Goal: Task Accomplishment & Management: Manage account settings

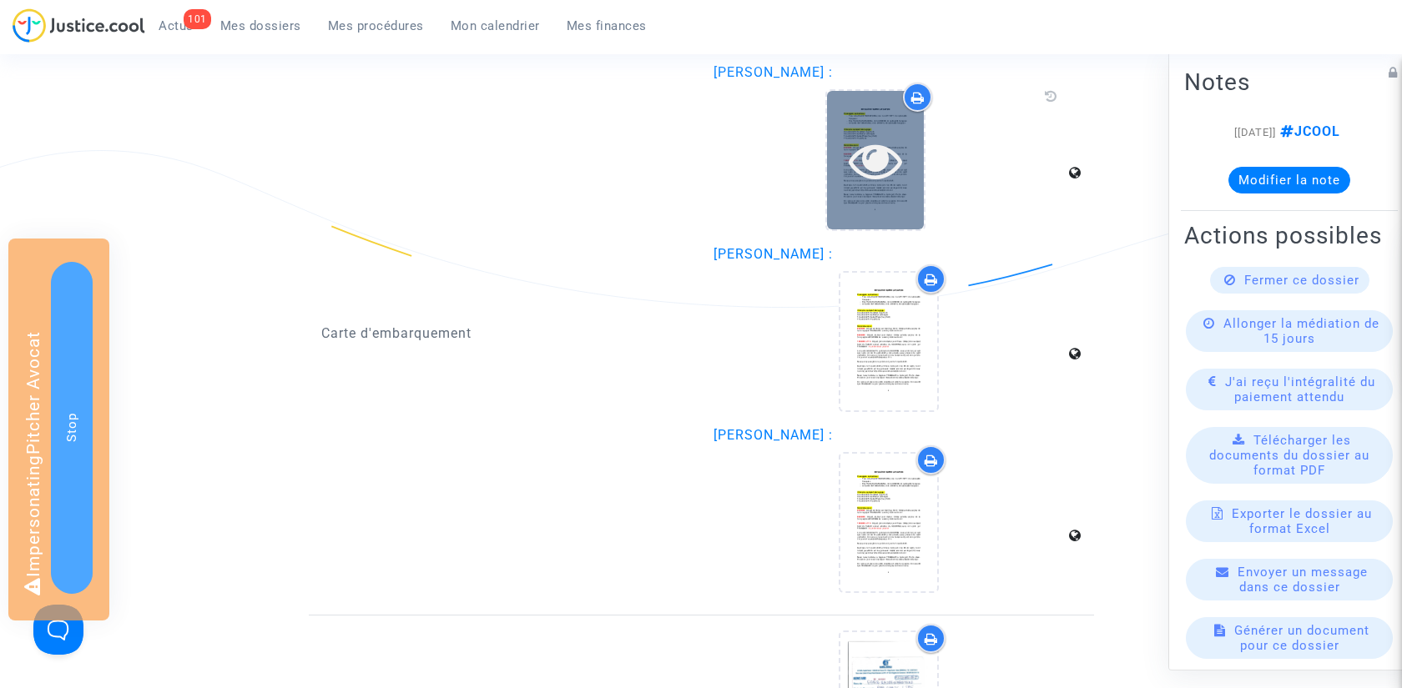
click at [860, 143] on icon at bounding box center [876, 160] width 54 height 53
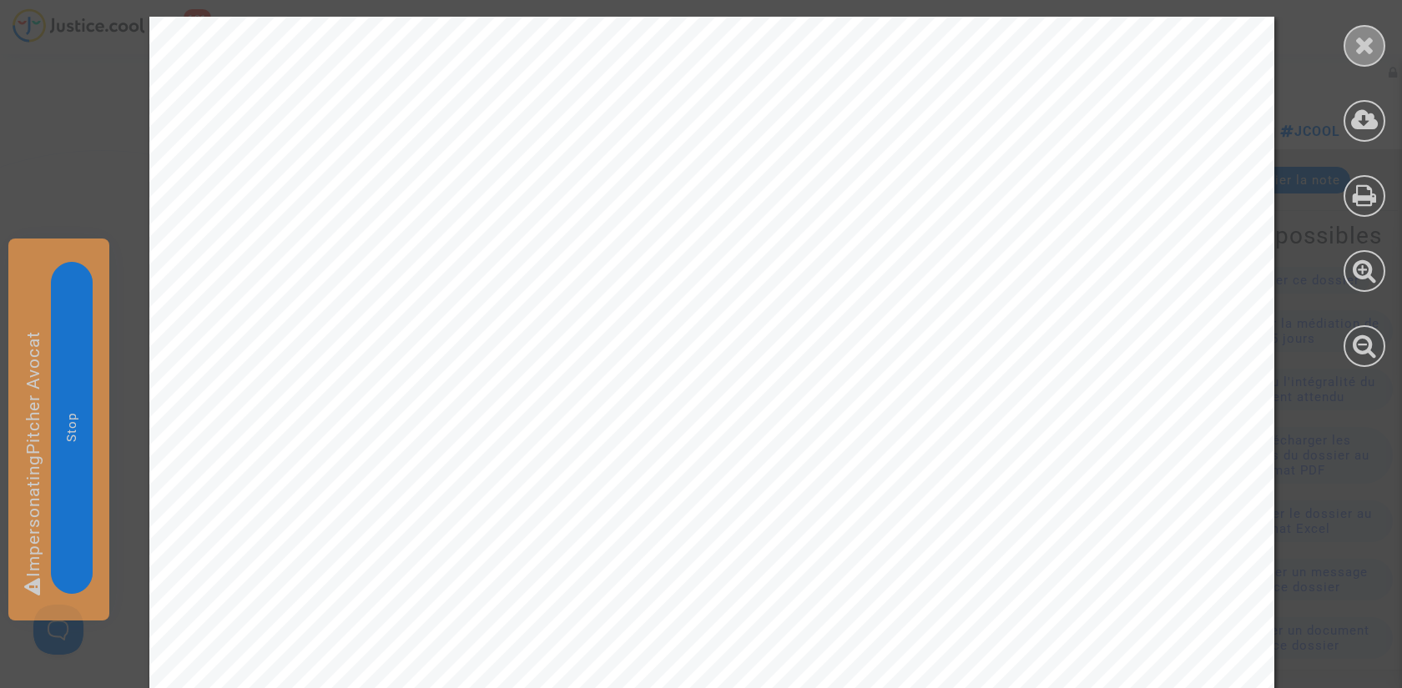
click at [1376, 47] on div at bounding box center [1365, 46] width 42 height 42
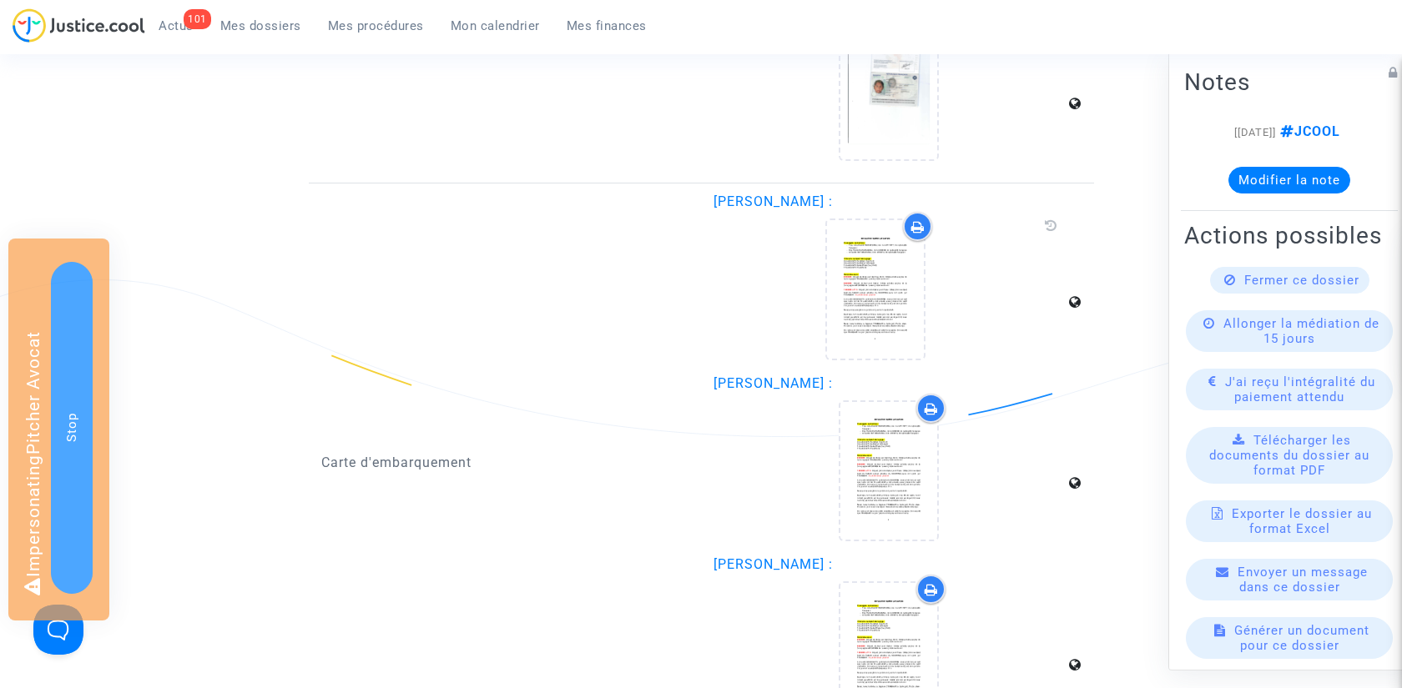
scroll to position [1701, 0]
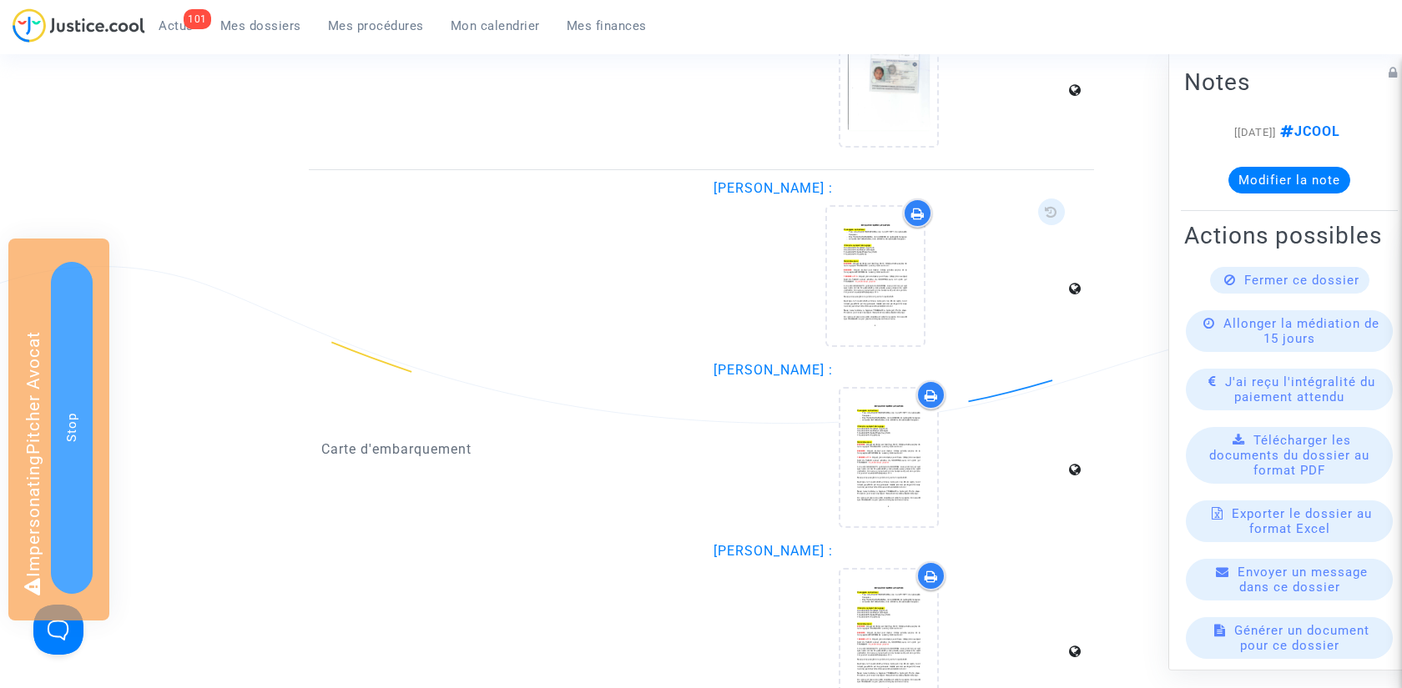
click at [1046, 214] on icon at bounding box center [1051, 211] width 13 height 13
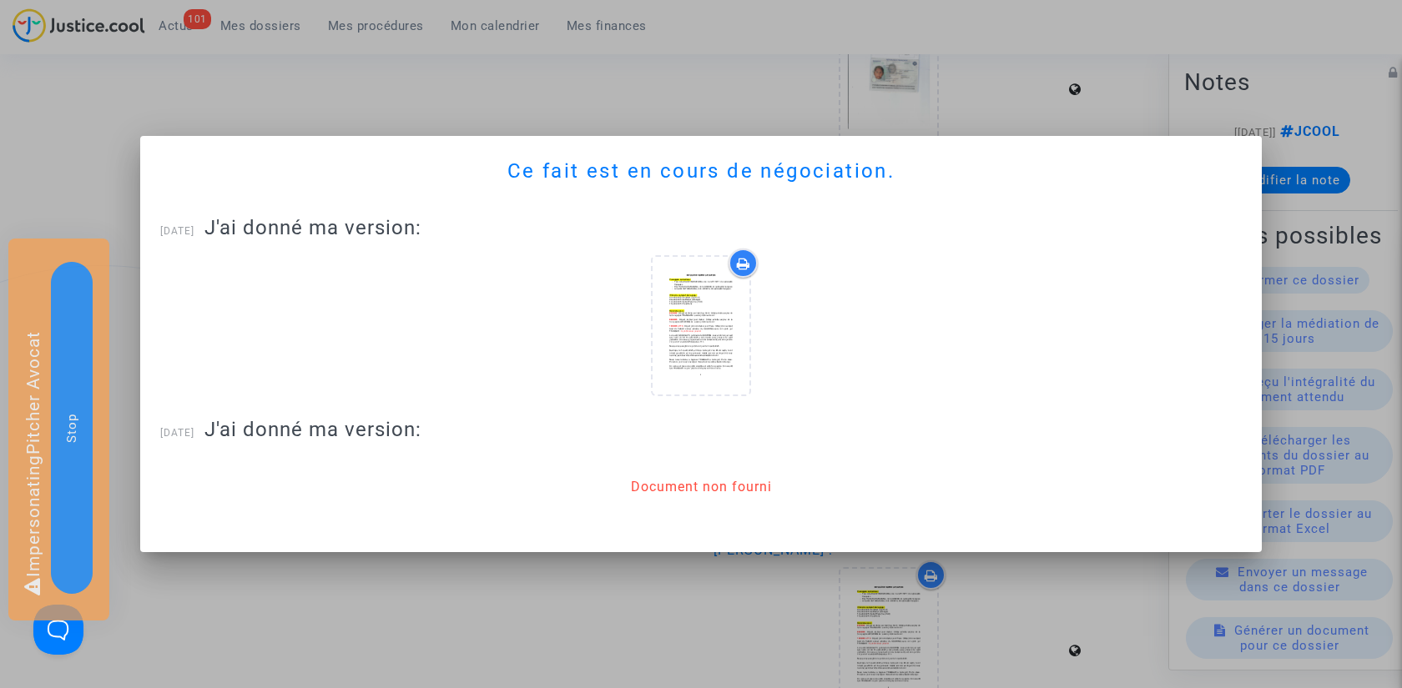
click at [992, 93] on div at bounding box center [701, 344] width 1402 height 688
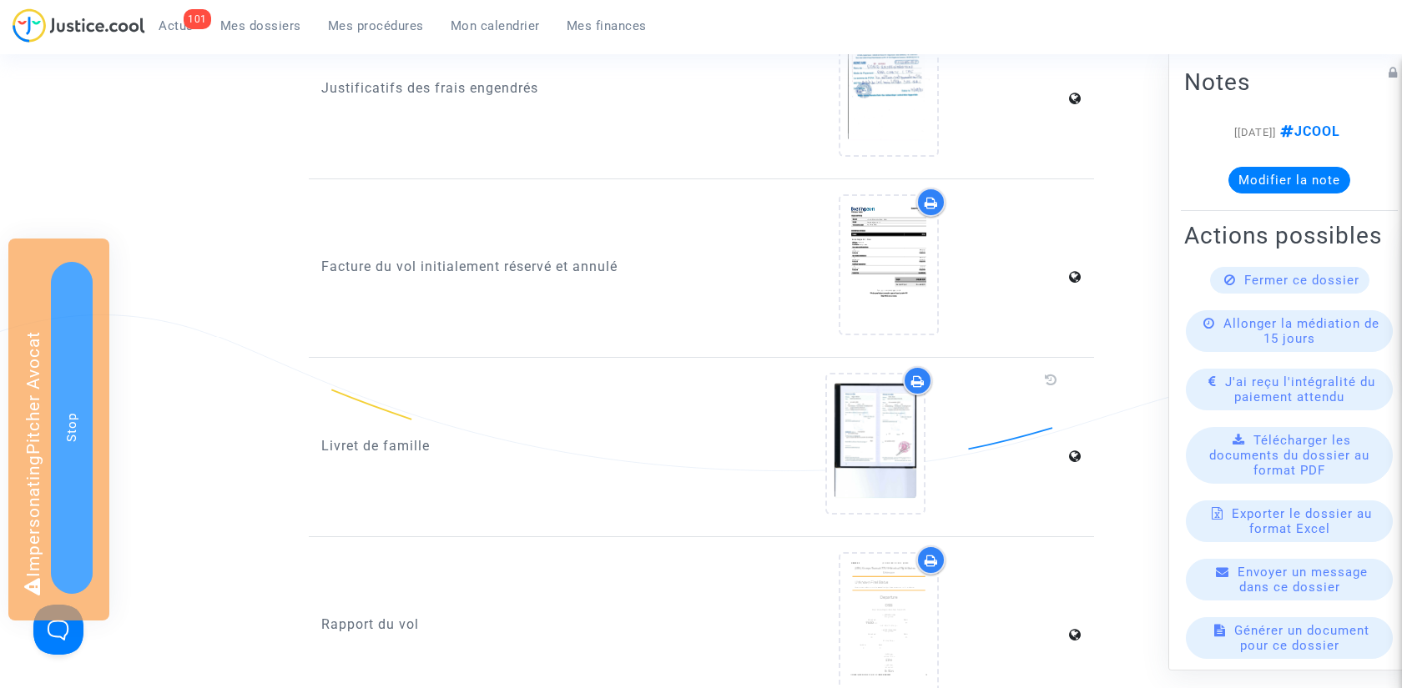
scroll to position [2423, 0]
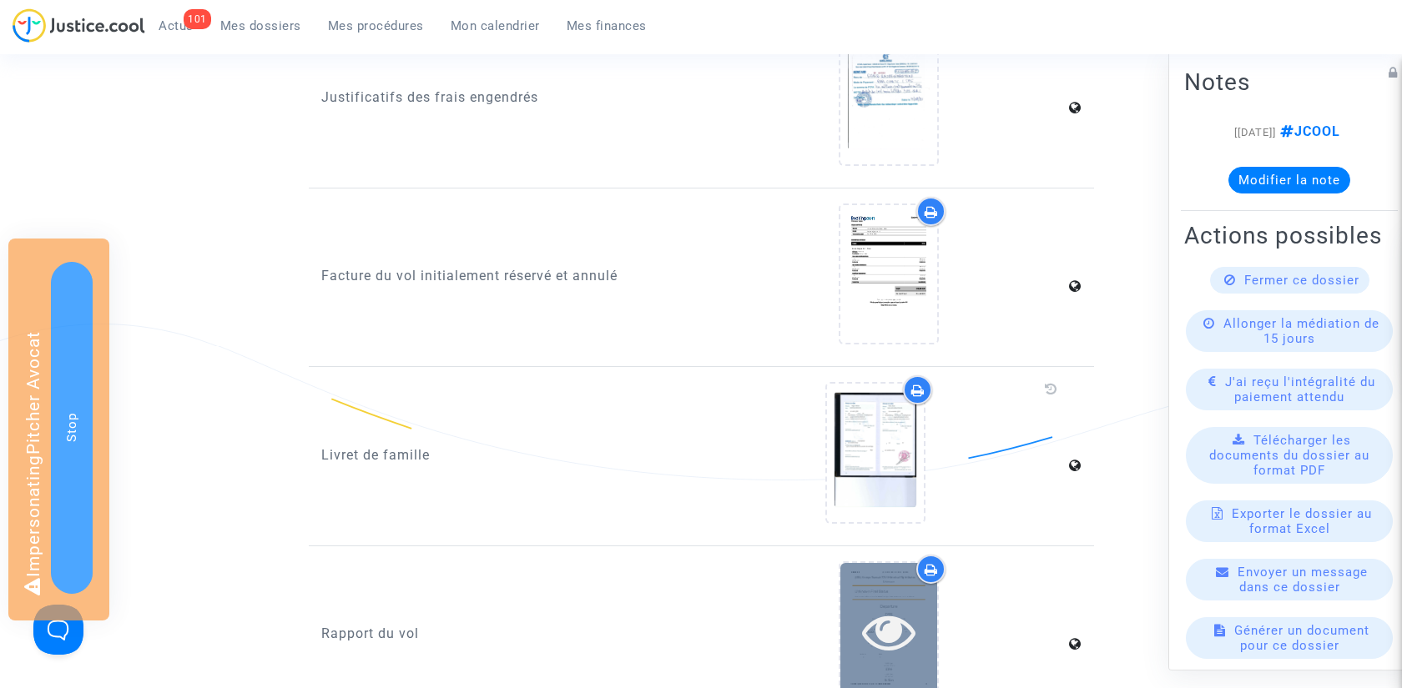
click at [882, 627] on icon at bounding box center [889, 631] width 54 height 53
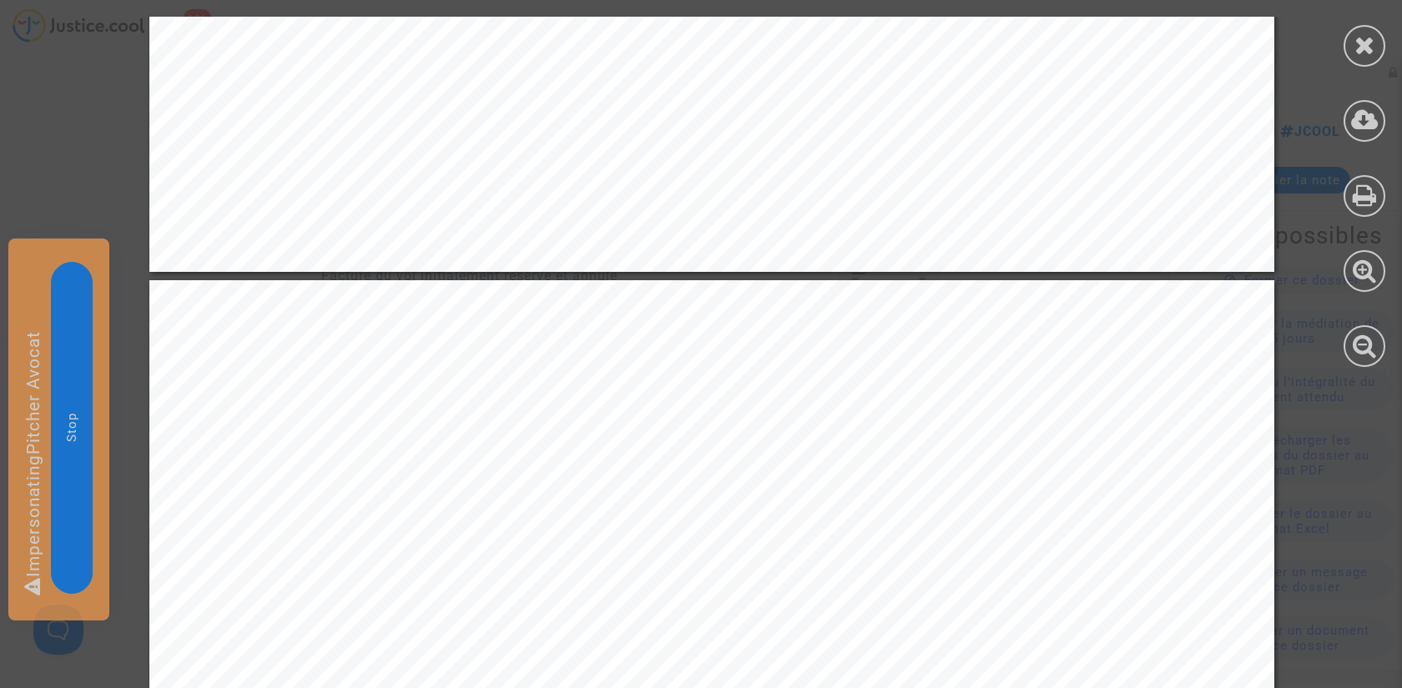
scroll to position [2952, 0]
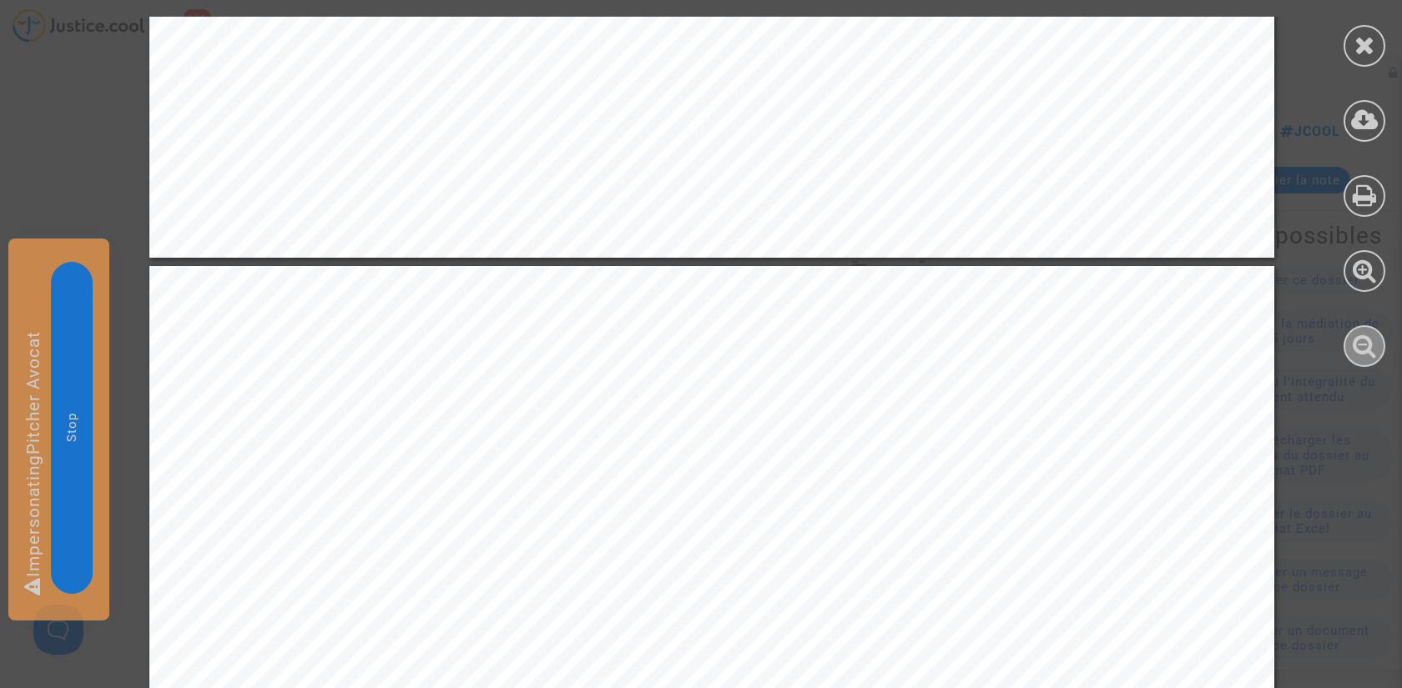
click at [1361, 337] on icon at bounding box center [1365, 345] width 24 height 25
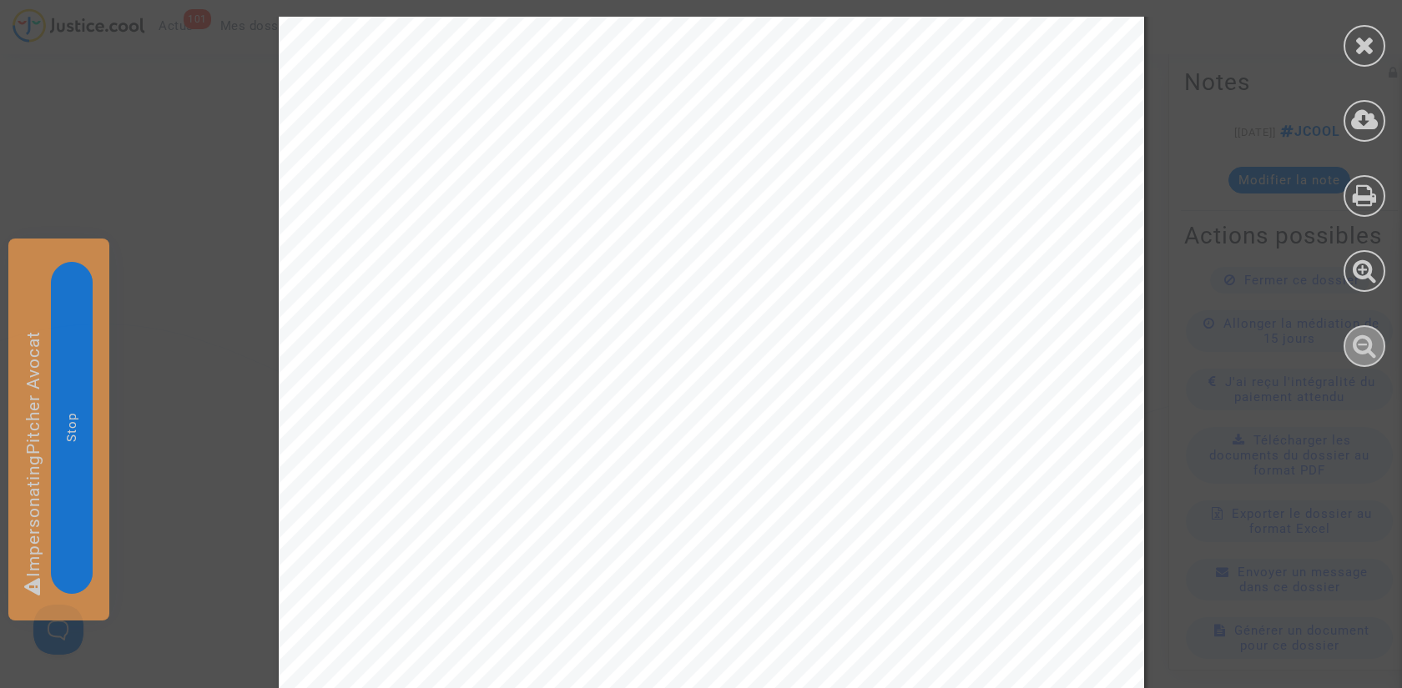
click at [1361, 337] on icon at bounding box center [1365, 345] width 24 height 25
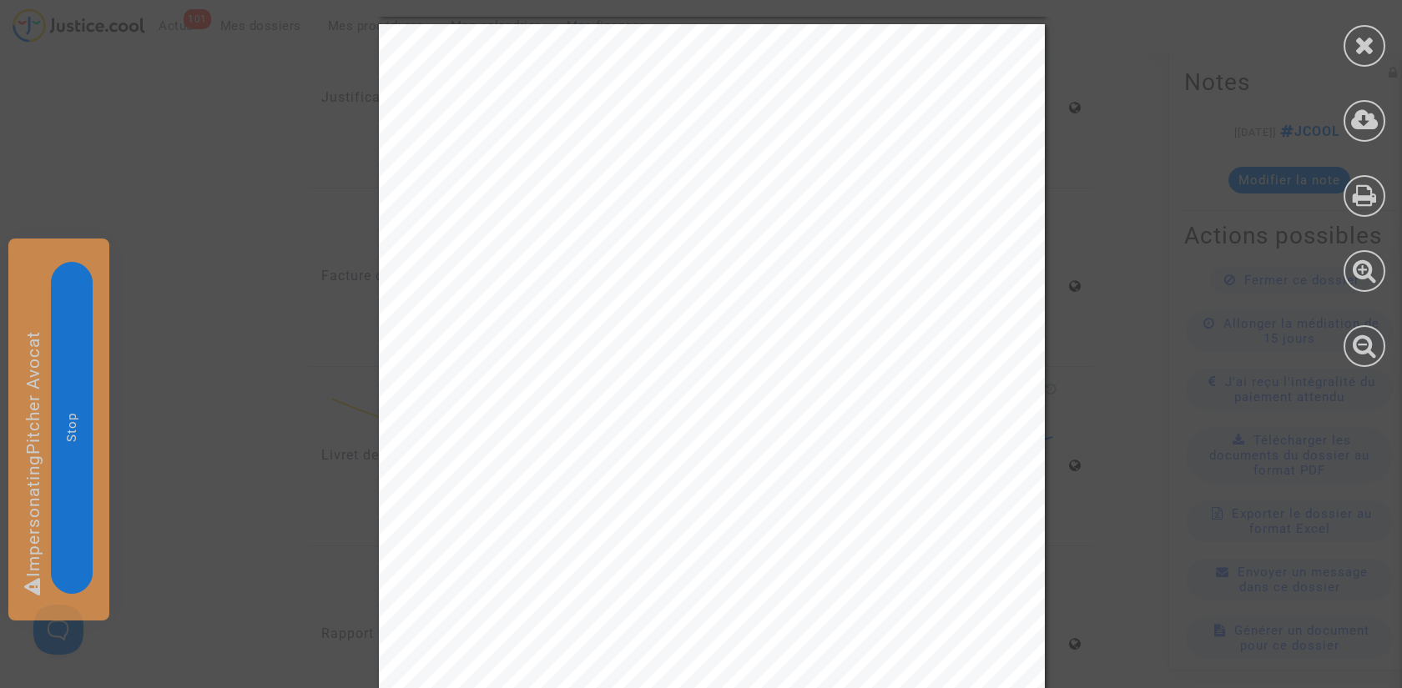
scroll to position [989, 0]
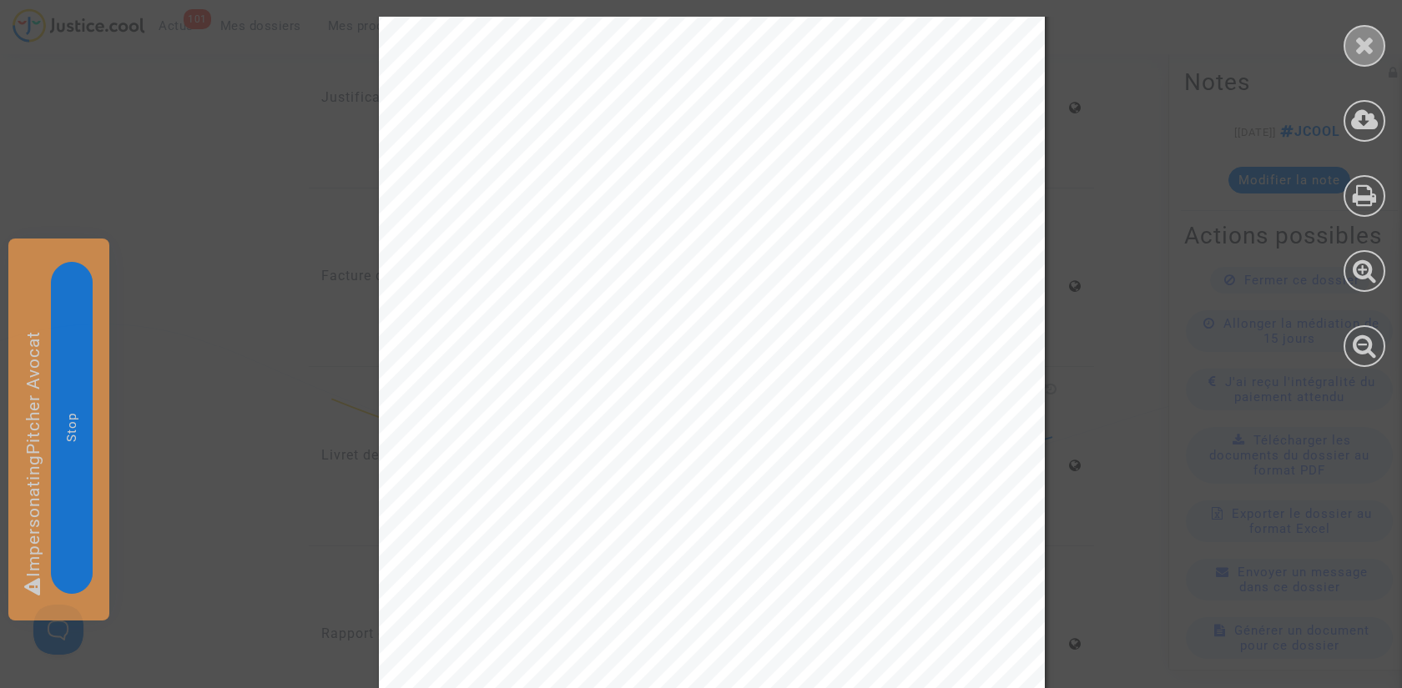
click at [1351, 48] on div at bounding box center [1365, 46] width 42 height 42
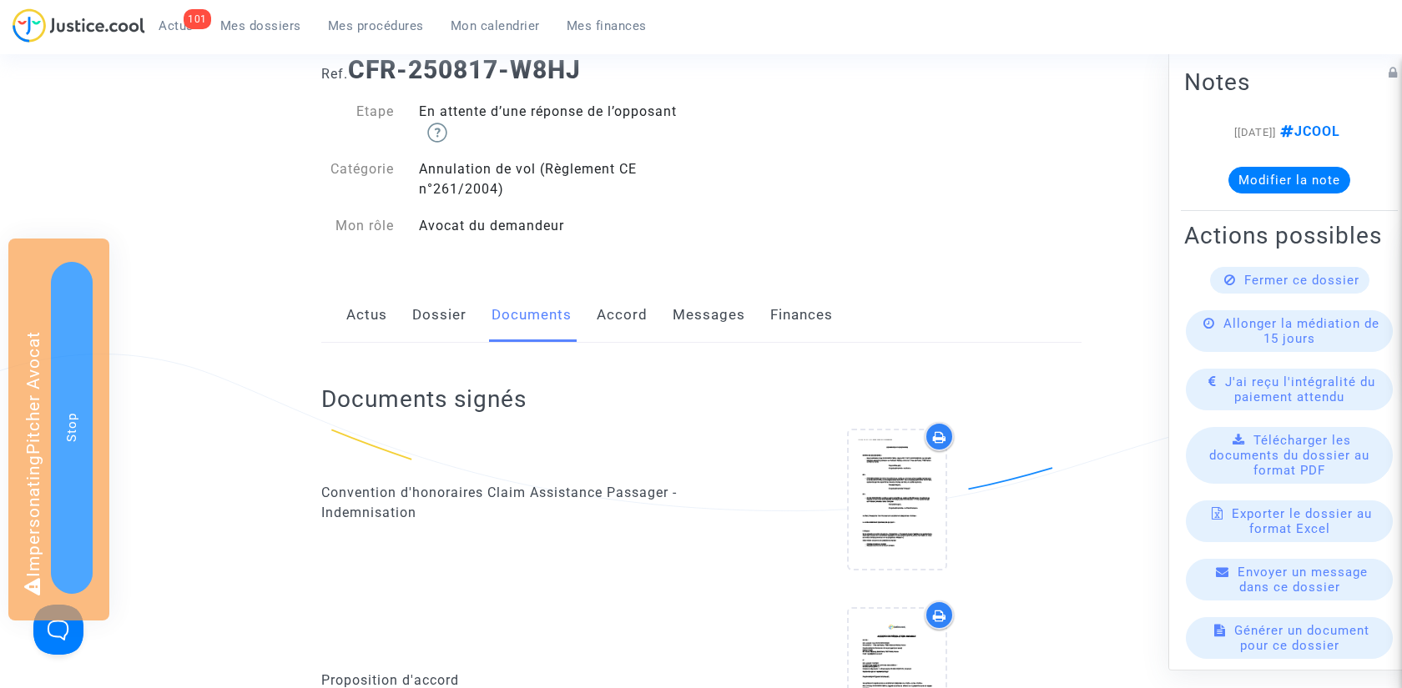
scroll to position [0, 0]
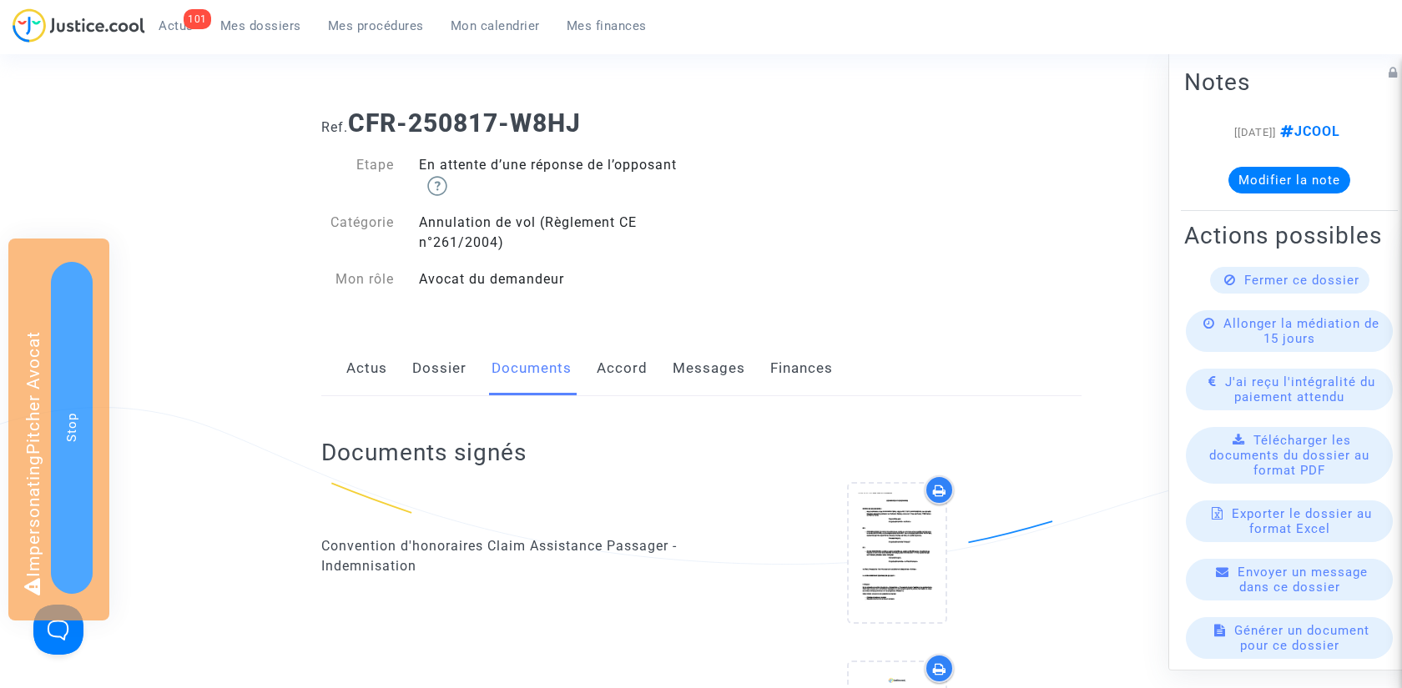
click at [437, 369] on link "Dossier" at bounding box center [439, 368] width 54 height 55
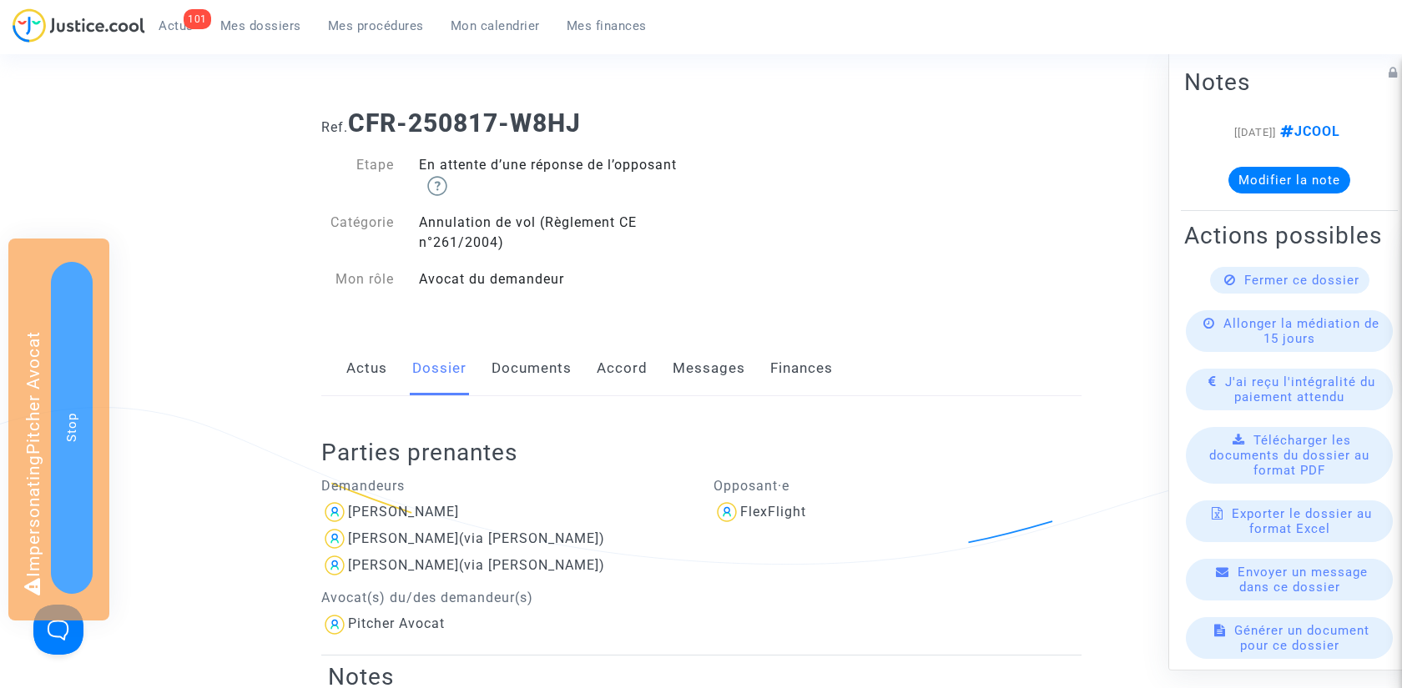
click at [359, 375] on link "Actus" at bounding box center [366, 368] width 41 height 55
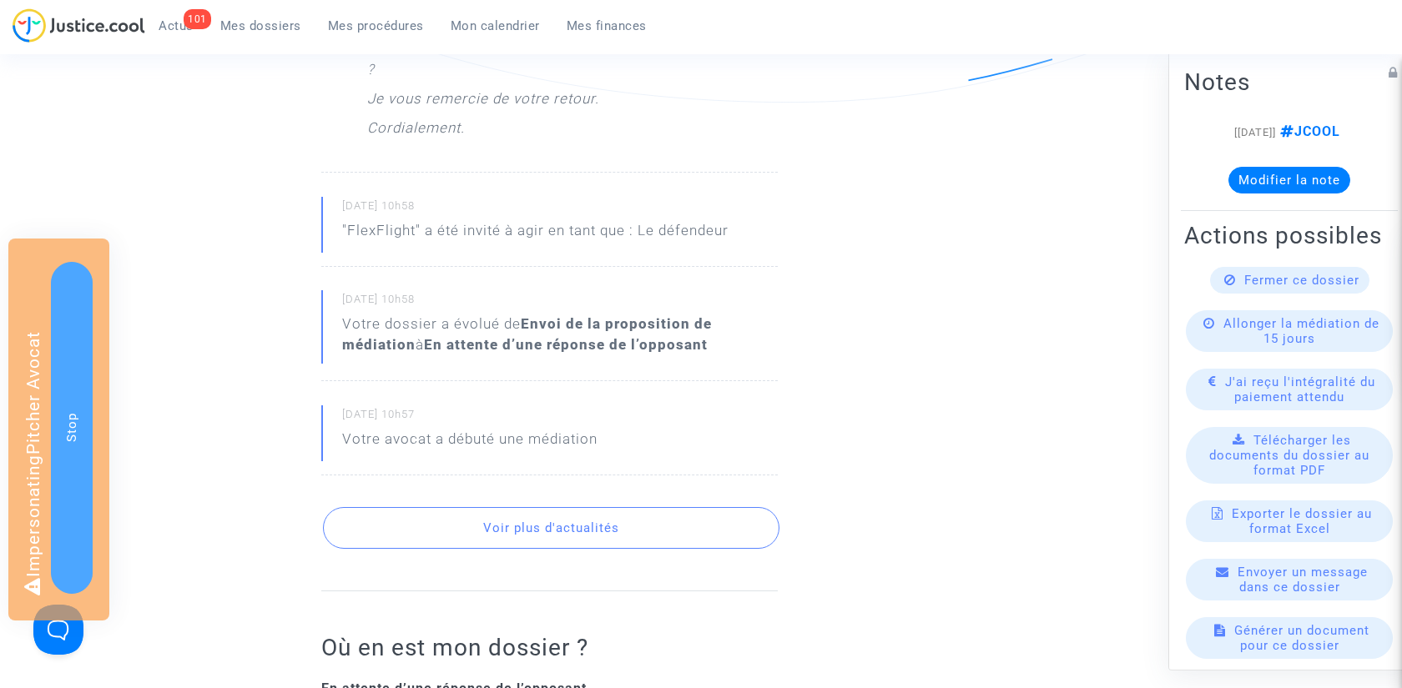
scroll to position [1262, 0]
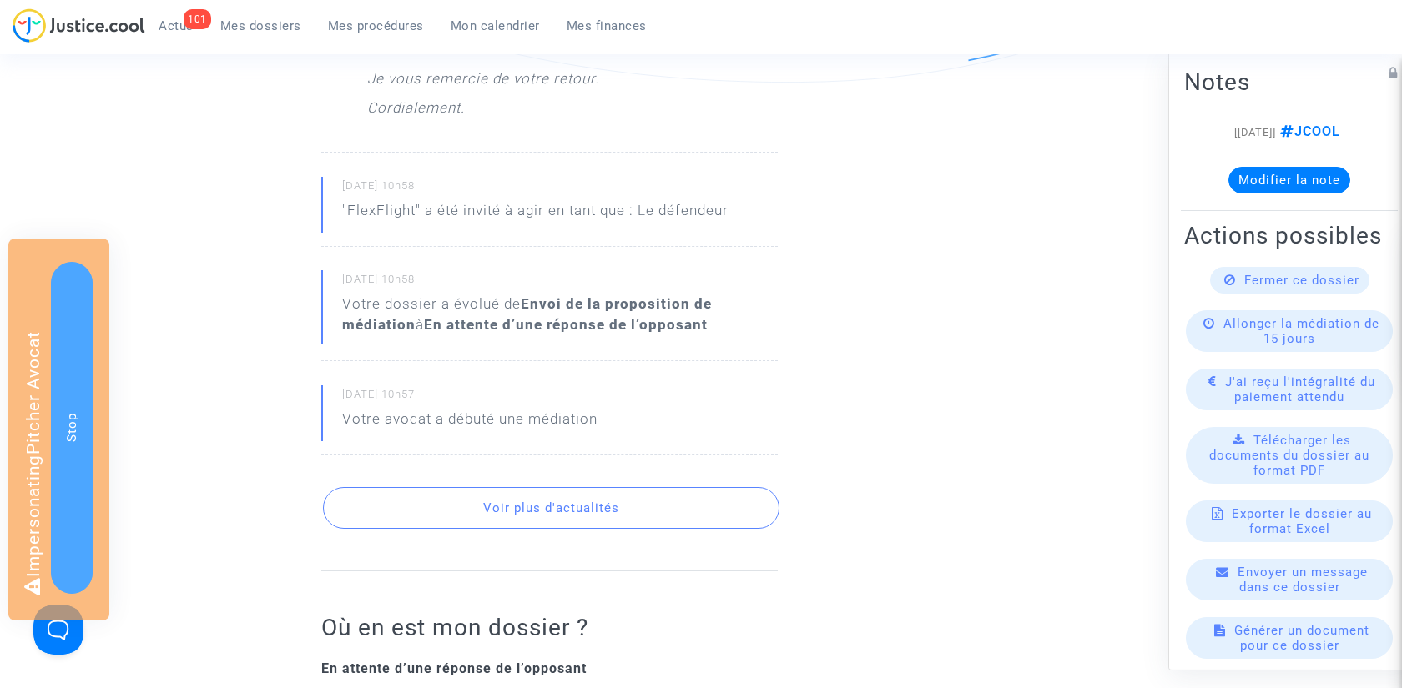
click at [567, 507] on button "Voir plus d'actualités" at bounding box center [551, 508] width 456 height 42
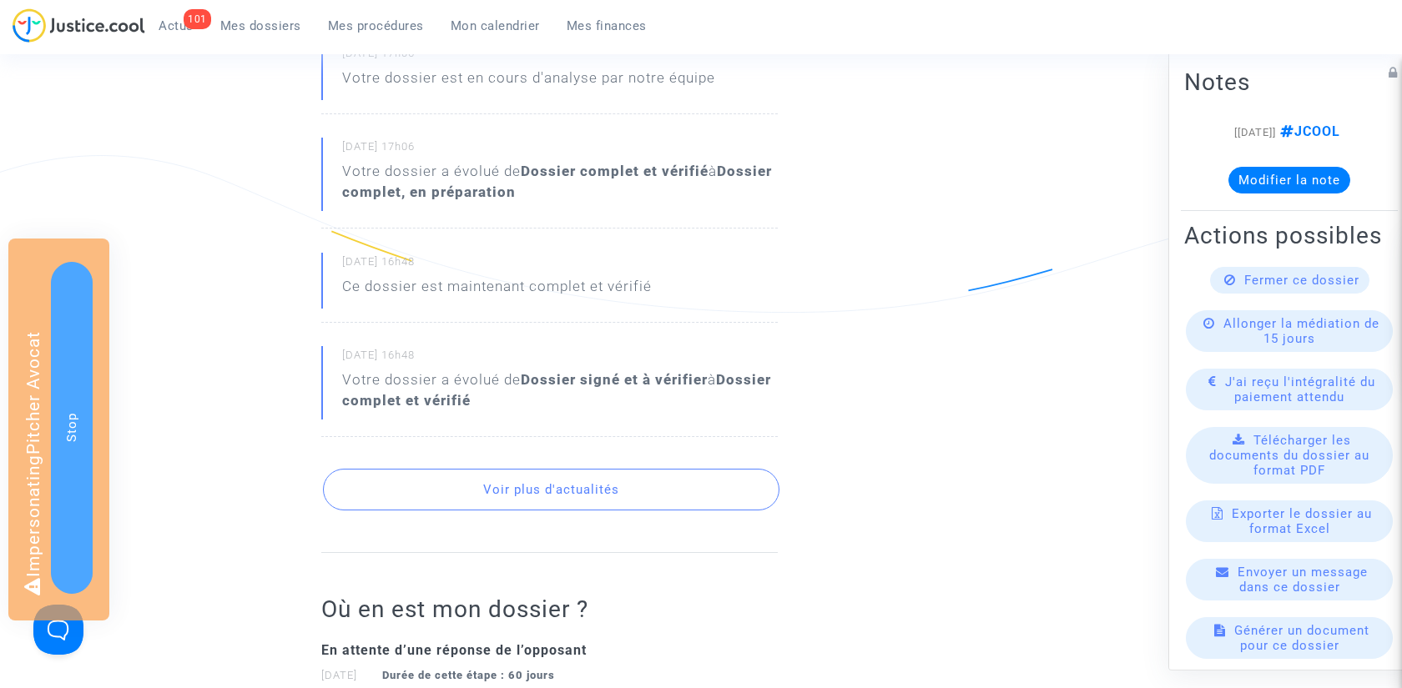
scroll to position [1817, 0]
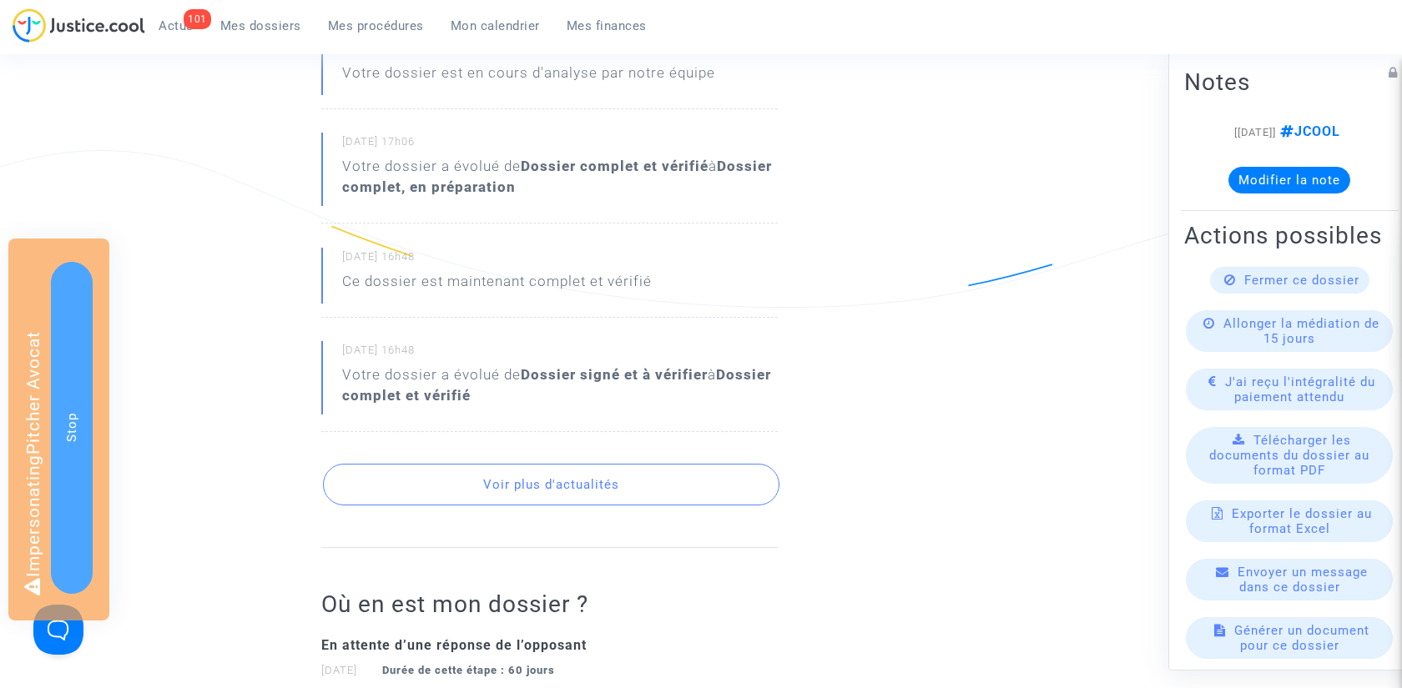
click at [581, 486] on button "Voir plus d'actualités" at bounding box center [551, 485] width 456 height 42
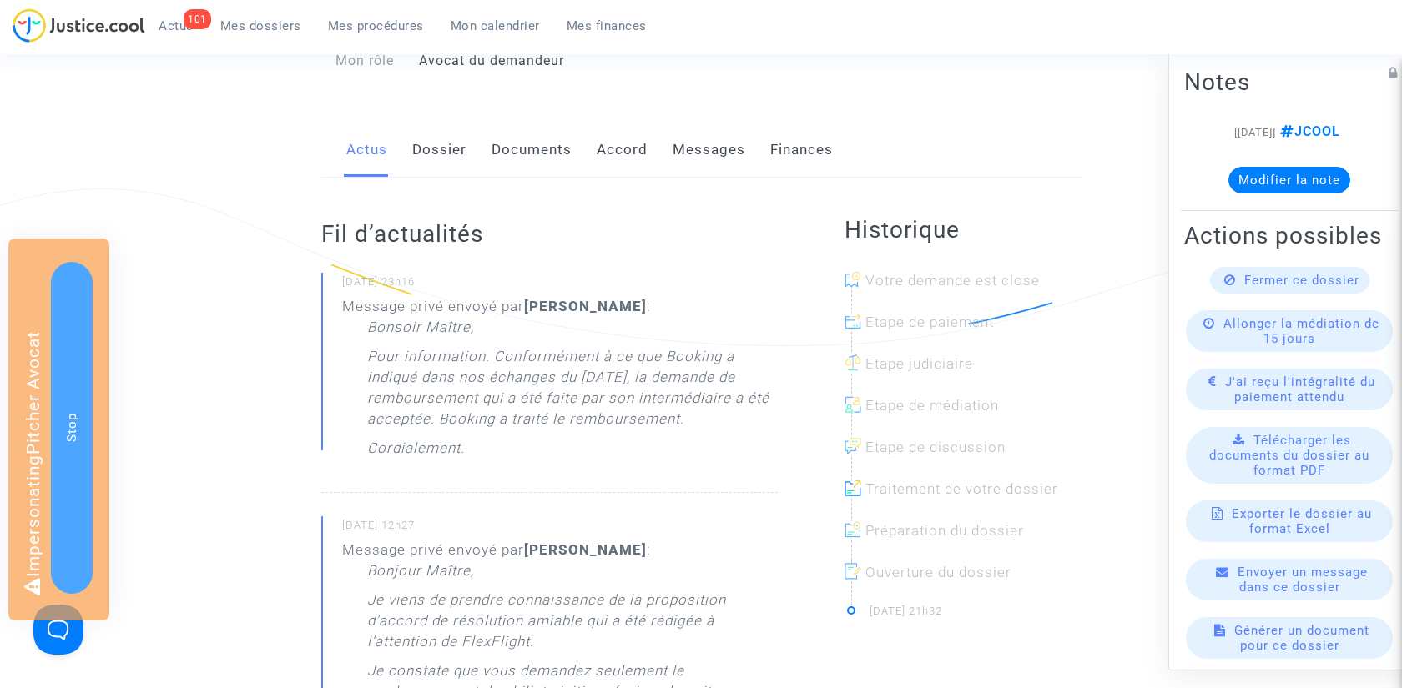
scroll to position [0, 0]
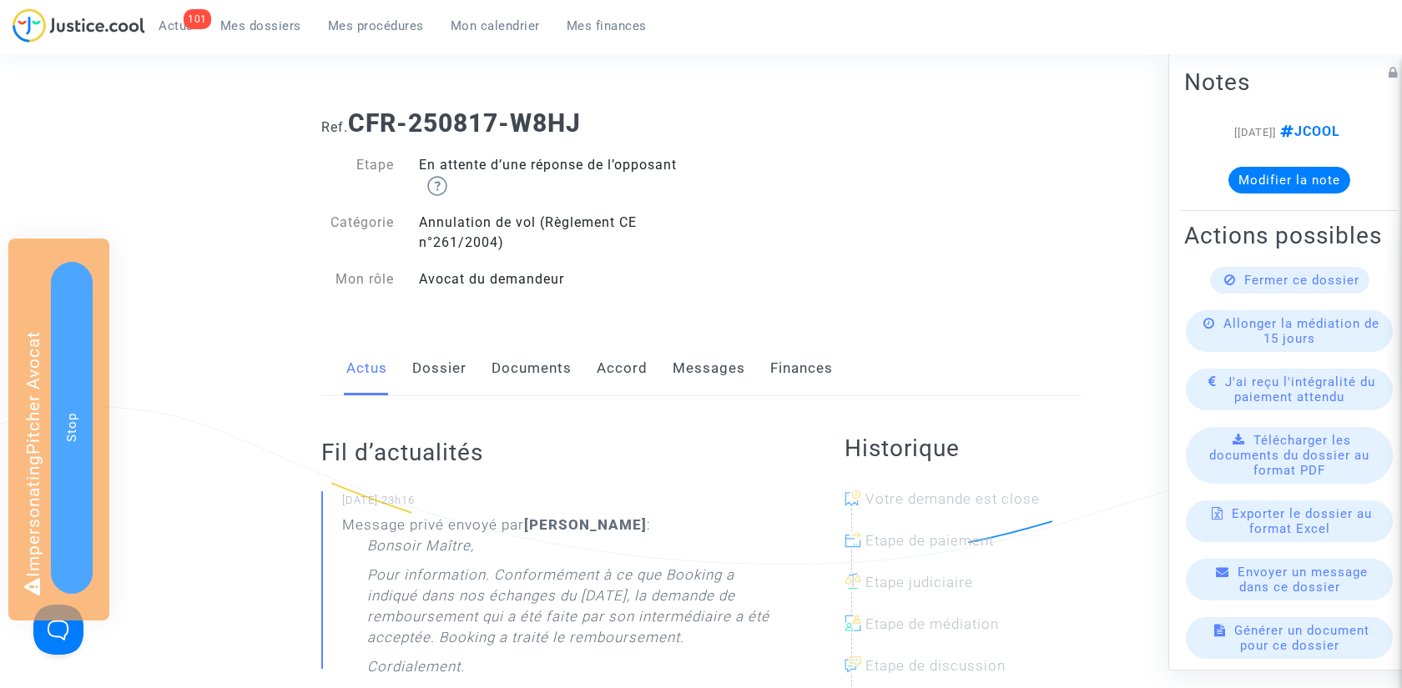
click at [498, 378] on link "Documents" at bounding box center [532, 368] width 80 height 55
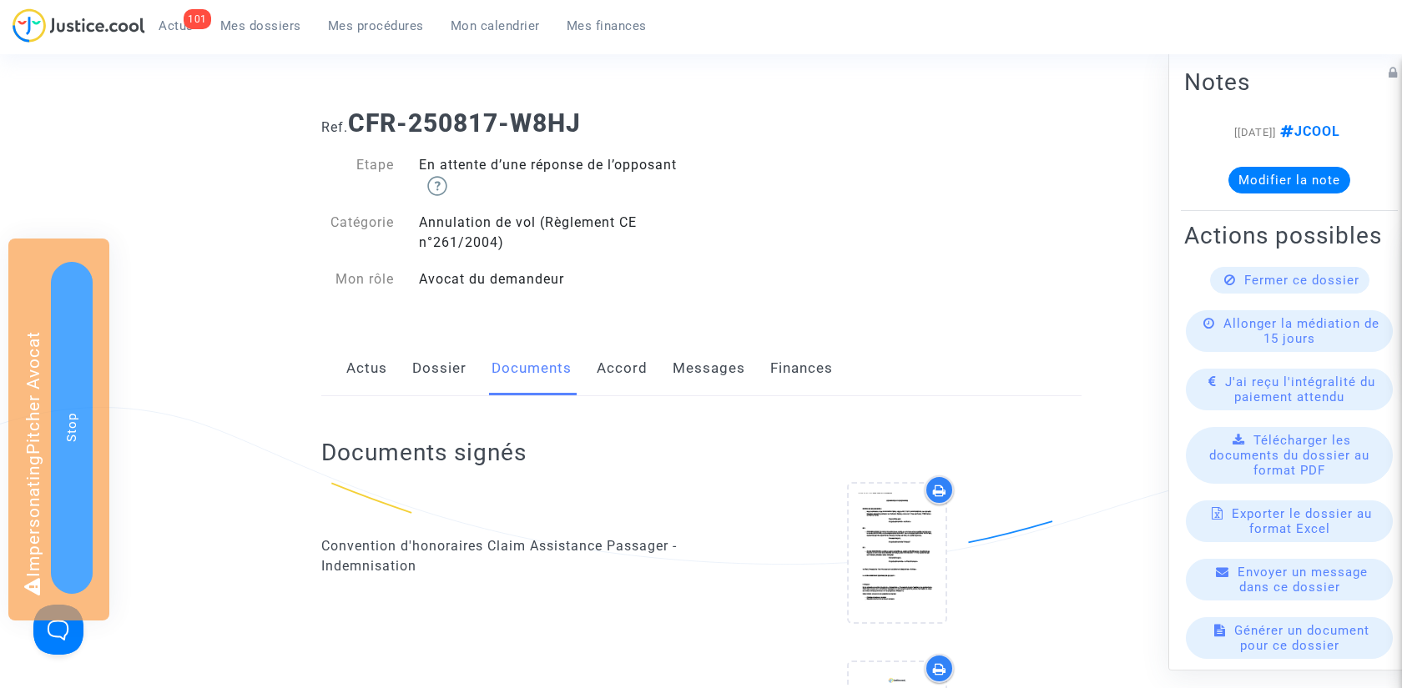
click at [428, 380] on link "Dossier" at bounding box center [439, 368] width 54 height 55
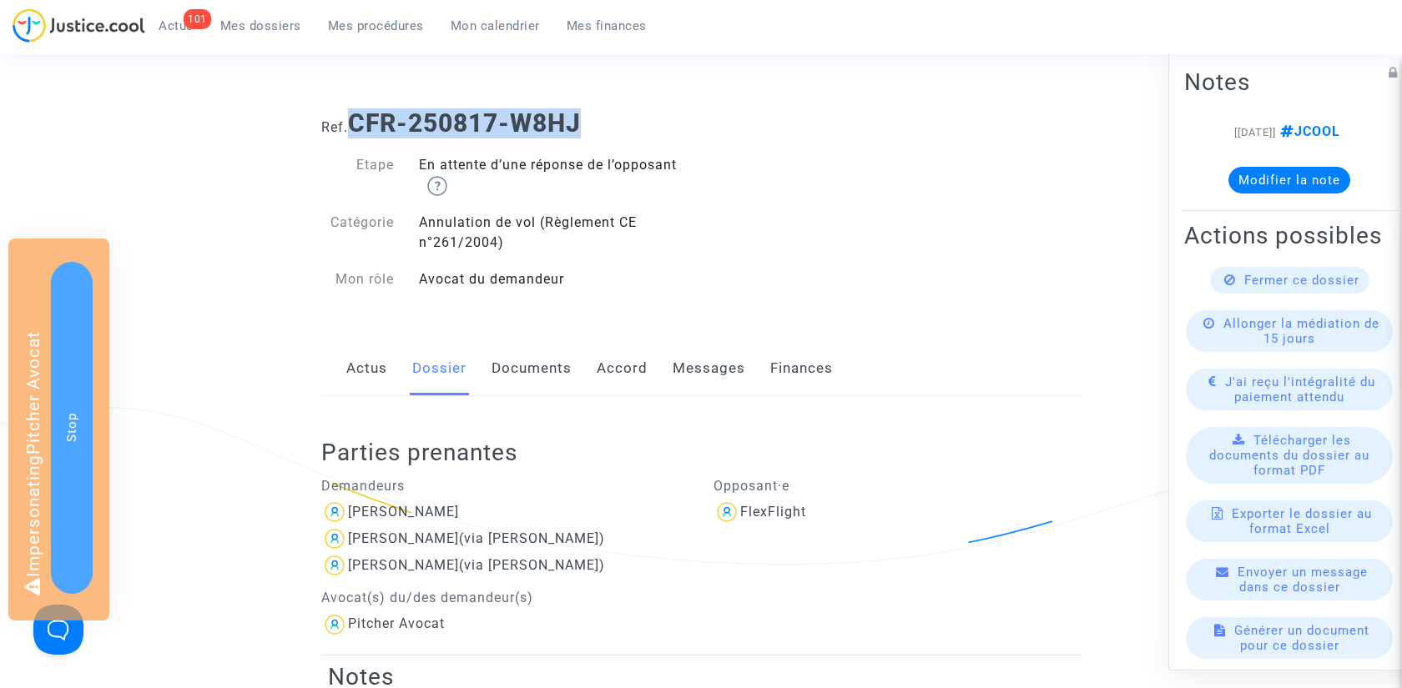
drag, startPoint x: 353, startPoint y: 113, endPoint x: 623, endPoint y: 126, distance: 269.8
click at [623, 126] on h1 "Ref. CFR-250817-W8HJ" at bounding box center [701, 123] width 760 height 30
copy b "CFR-250817-W8HJ"
